Goal: Navigation & Orientation: Go to known website

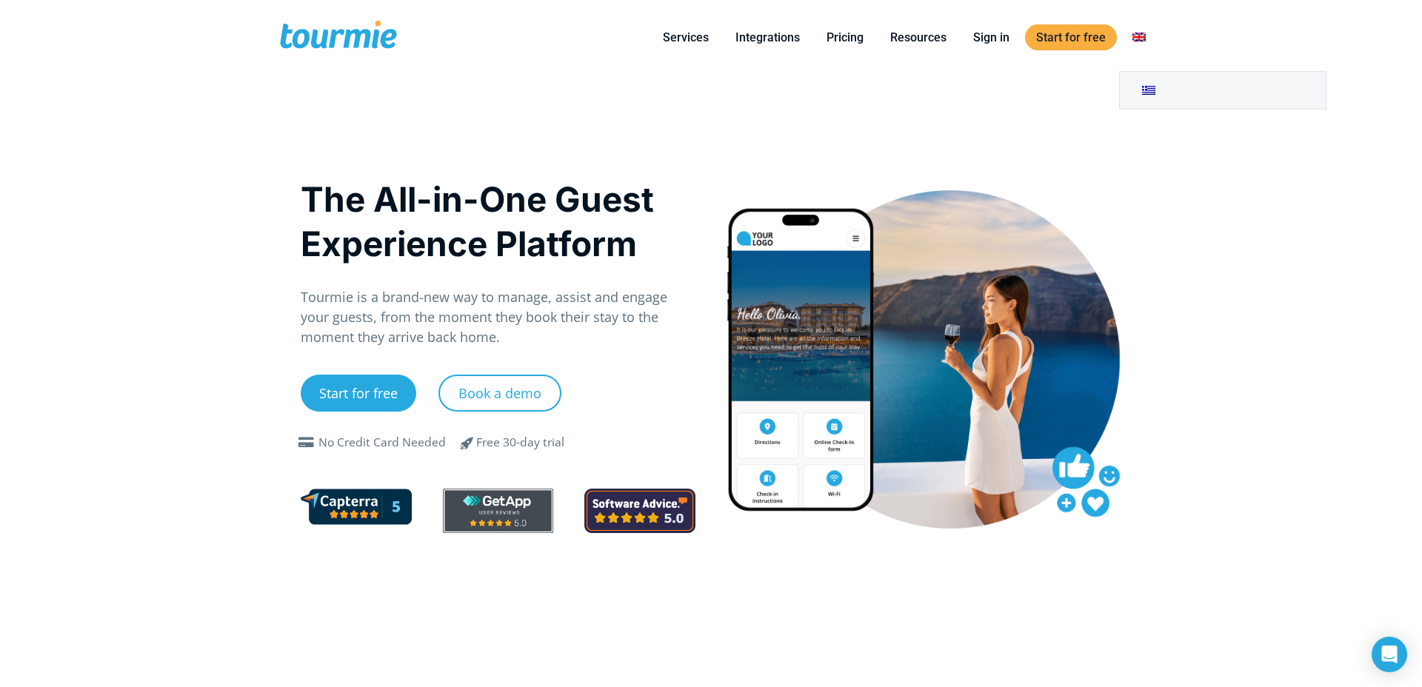
click at [1146, 34] on link "Switch to" at bounding box center [1139, 37] width 36 height 19
click at [1150, 85] on link "Switch to" at bounding box center [1223, 90] width 206 height 37
